Goal: Book appointment/travel/reservation

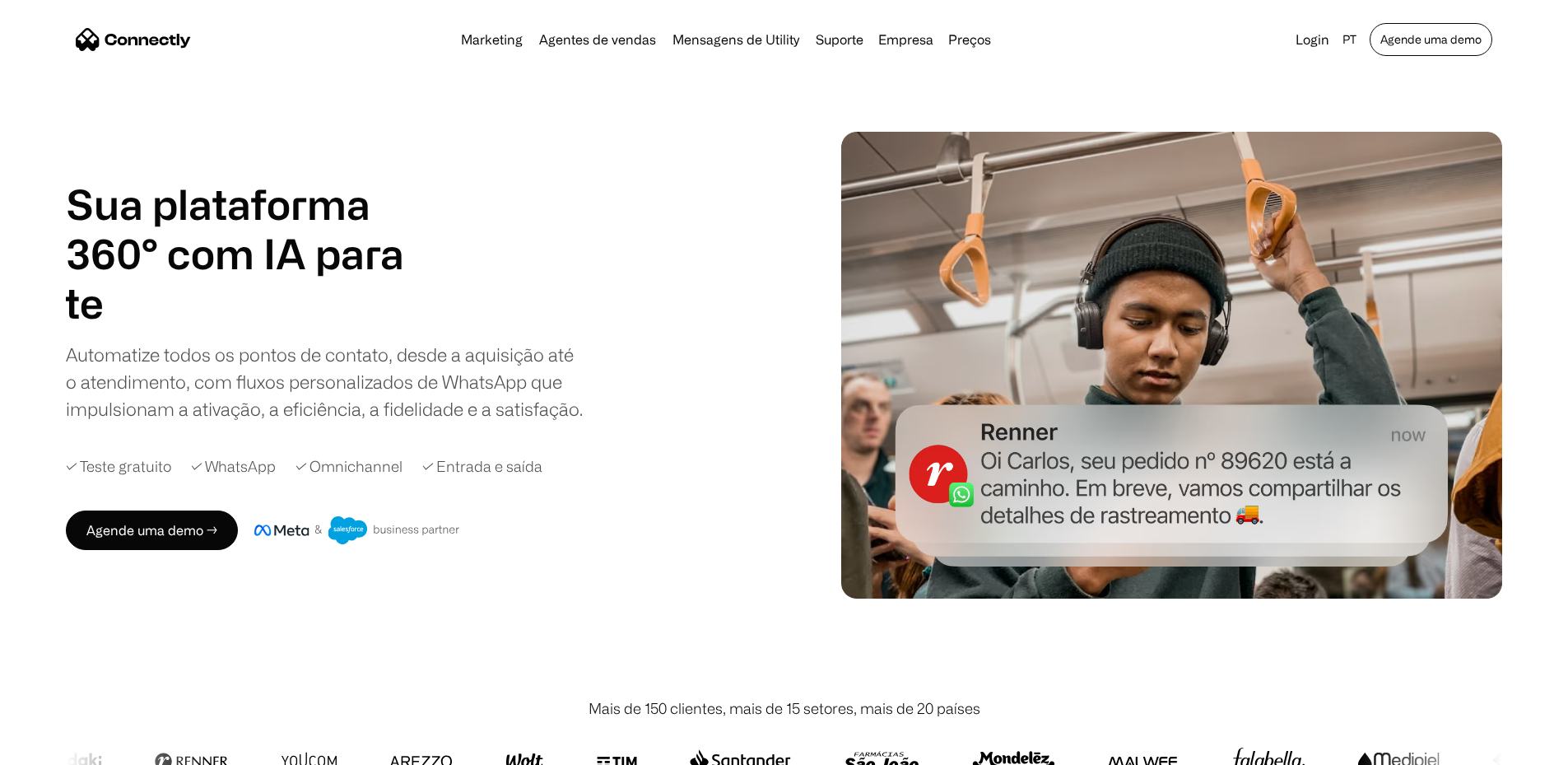
click at [1407, 37] on link "Agende uma demo" at bounding box center [1432, 39] width 123 height 33
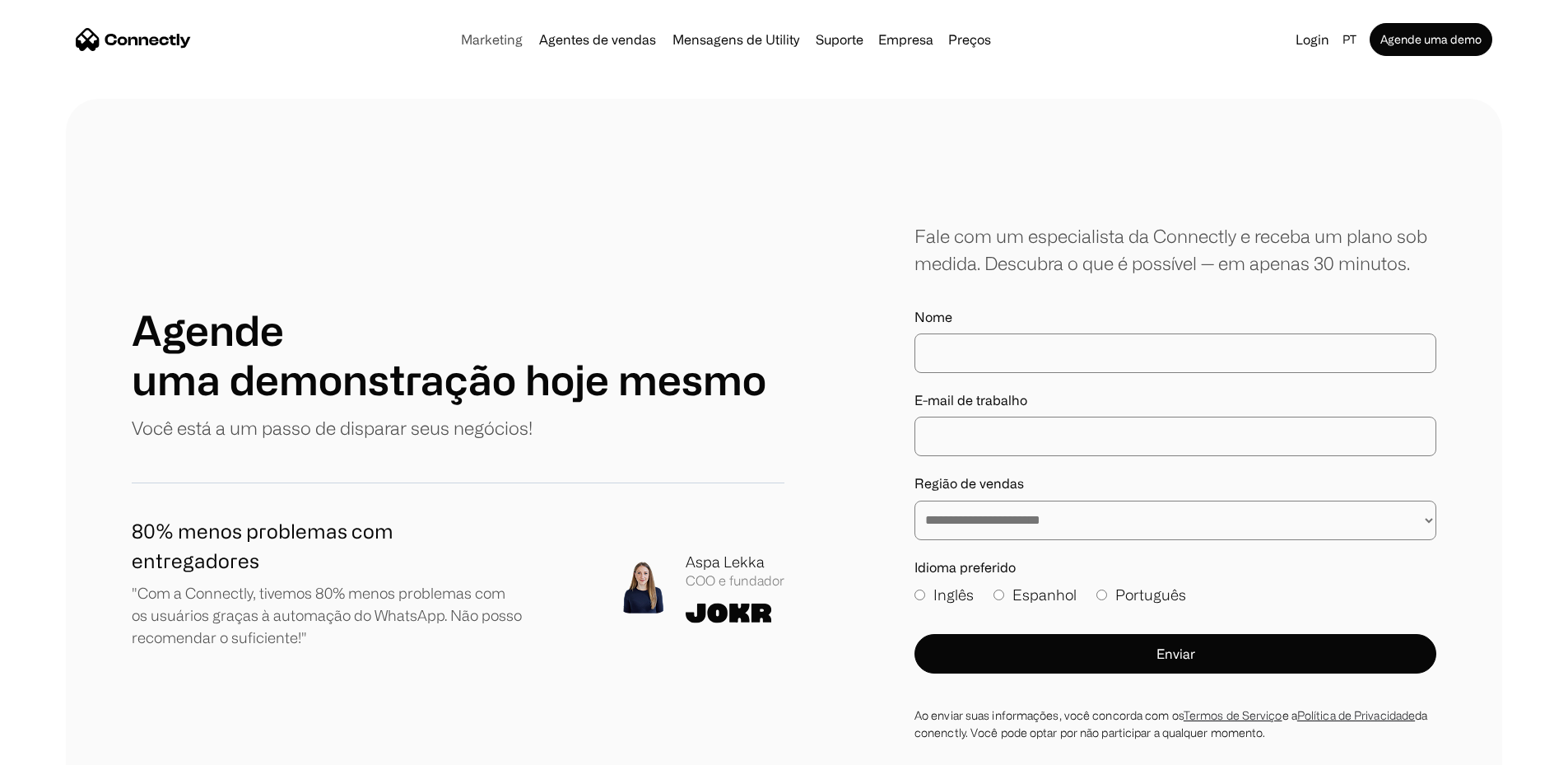
click at [457, 37] on link "Marketing" at bounding box center [492, 39] width 75 height 13
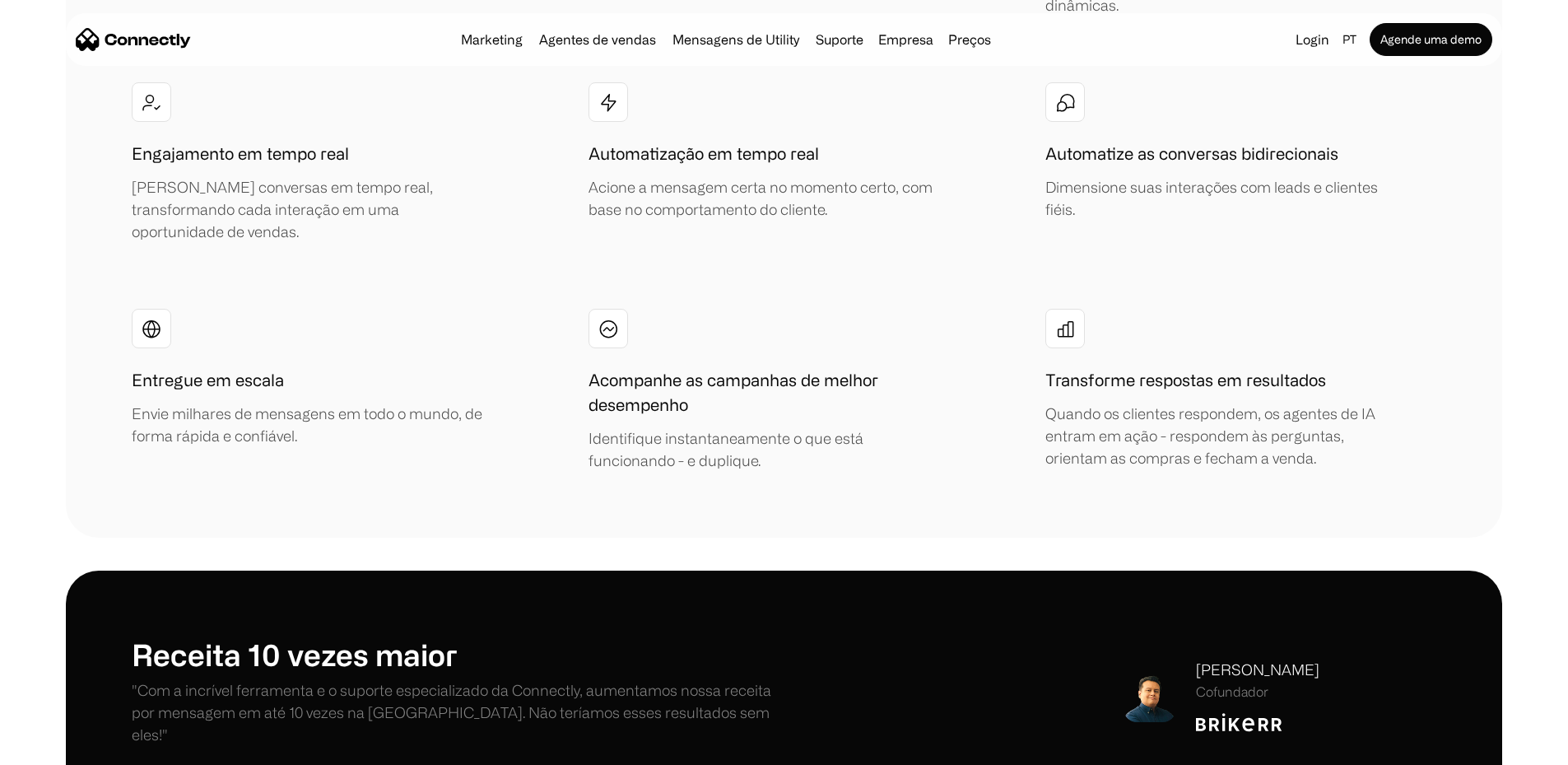
scroll to position [3459, 0]
